Goal: Use online tool/utility: Utilize a website feature to perform a specific function

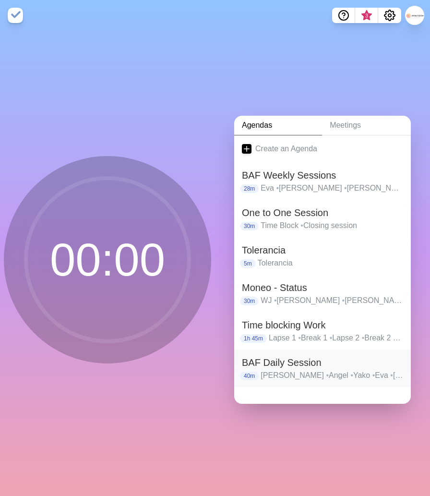
click at [287, 376] on p "[PERSON_NAME] • Angel • Yako • Eva • [PERSON_NAME] • [PERSON_NAME] • [GEOGRAPHI…" at bounding box center [332, 375] width 143 height 12
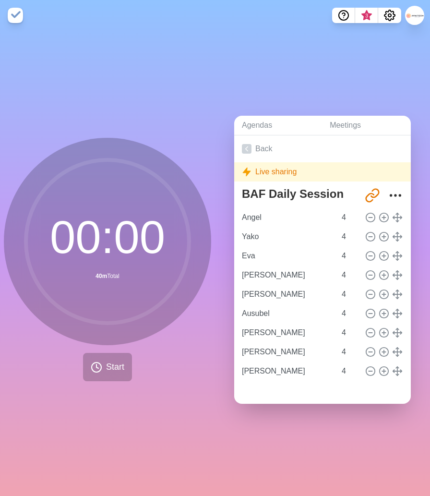
type input "Yako"
type input "Eva"
type input "[PERSON_NAME]"
type input "Ausubel"
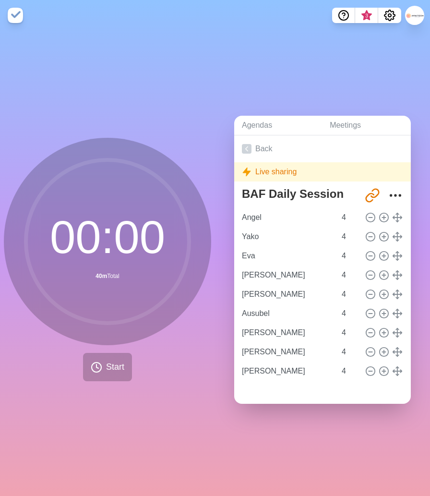
type input "[PERSON_NAME]"
type input "Angel"
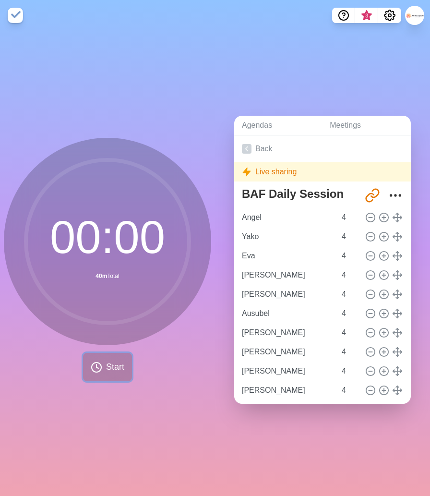
click at [111, 369] on span "Start" at bounding box center [115, 366] width 18 height 13
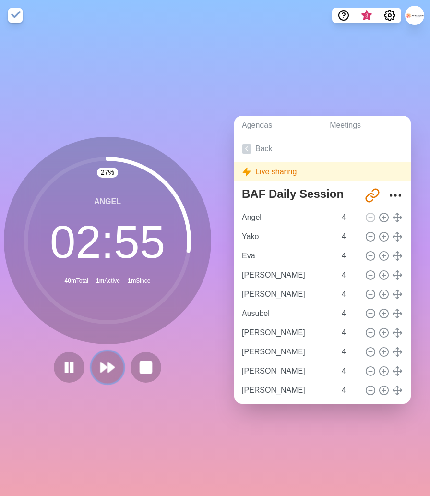
click at [109, 366] on polygon at bounding box center [111, 367] width 6 height 10
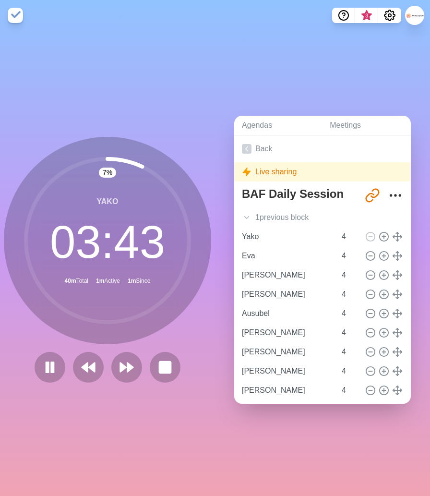
click at [171, 416] on div "7 % Yako 03 : 43 40m Total 1m Active 1m Since" at bounding box center [107, 263] width 215 height 465
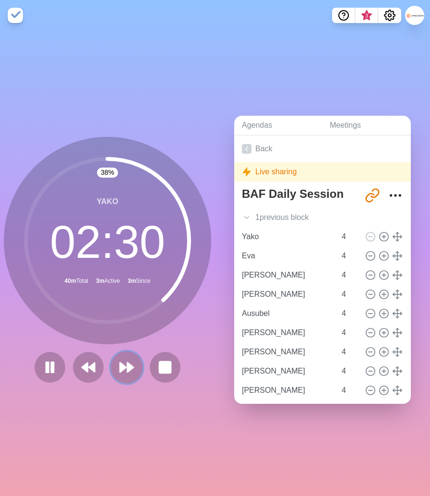
click at [131, 368] on polygon at bounding box center [130, 367] width 6 height 10
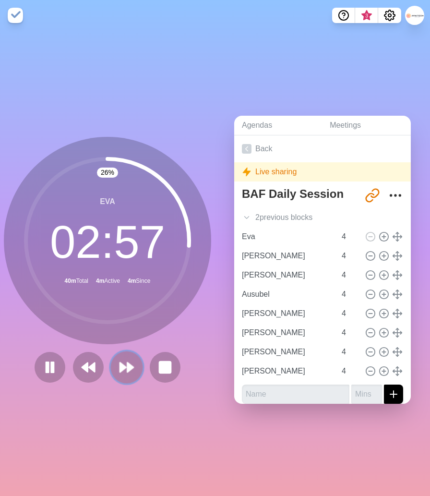
click at [126, 370] on icon at bounding box center [127, 367] width 16 height 16
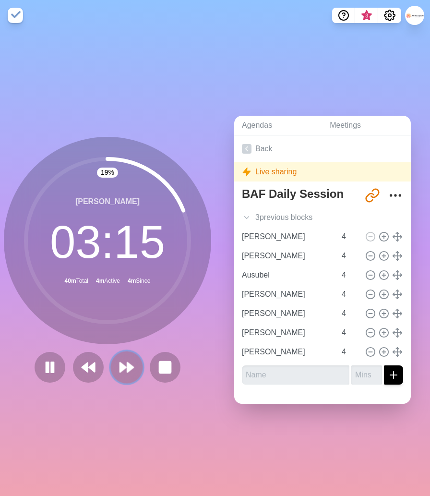
click at [131, 369] on icon at bounding box center [127, 367] width 16 height 16
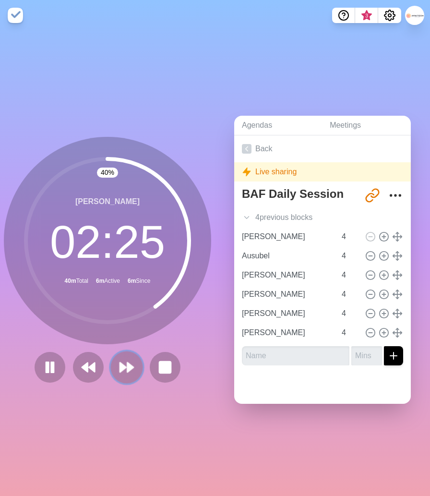
click at [129, 367] on polygon at bounding box center [130, 367] width 6 height 10
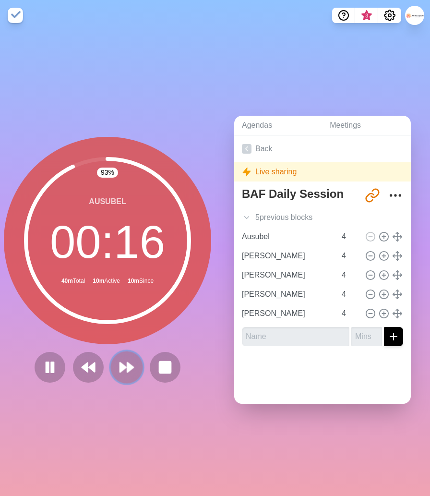
click at [129, 372] on icon at bounding box center [127, 367] width 16 height 16
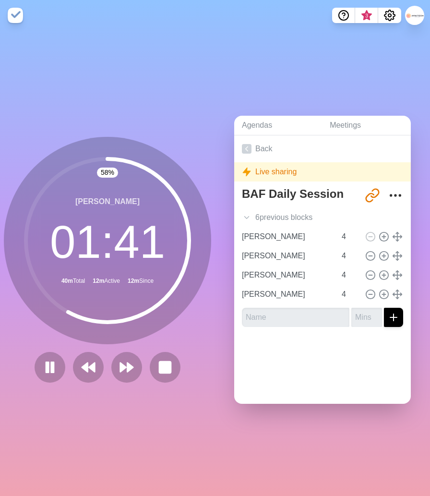
click at [219, 247] on div "Agendas Meetings Back Live sharing BAF Daily Session [URL][DOMAIN_NAME] 6 previ…" at bounding box center [322, 263] width 215 height 465
click at [124, 369] on icon at bounding box center [127, 367] width 16 height 16
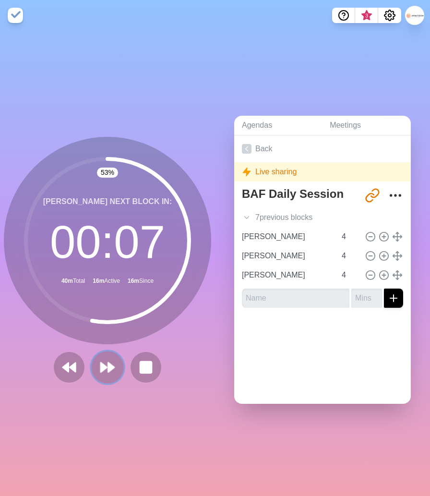
click at [107, 370] on icon at bounding box center [107, 367] width 16 height 16
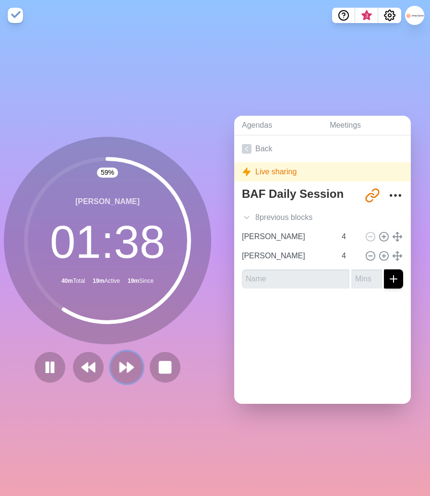
click at [129, 367] on polygon at bounding box center [130, 367] width 6 height 10
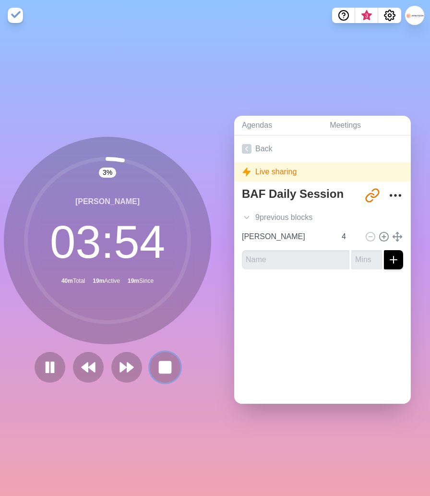
click at [162, 365] on rect at bounding box center [165, 367] width 12 height 12
